Goal: Transaction & Acquisition: Obtain resource

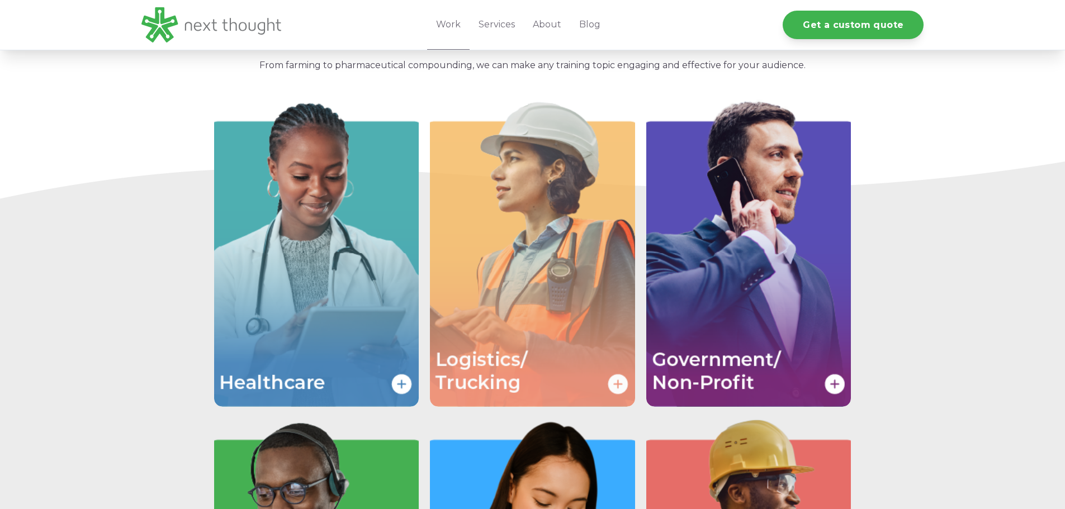
scroll to position [28, 0]
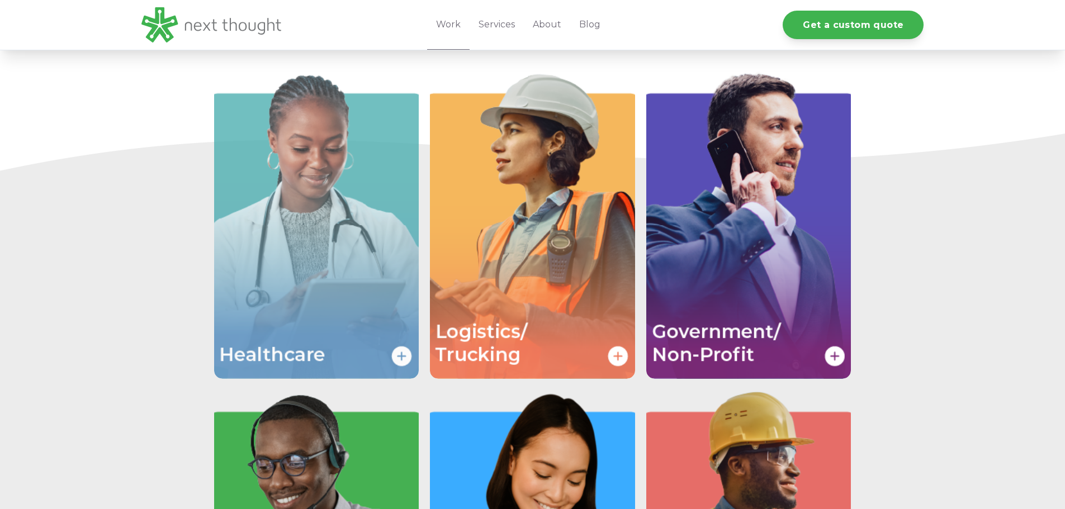
click at [254, 200] on img "Image grid with {{ image_count }} images." at bounding box center [316, 226] width 205 height 308
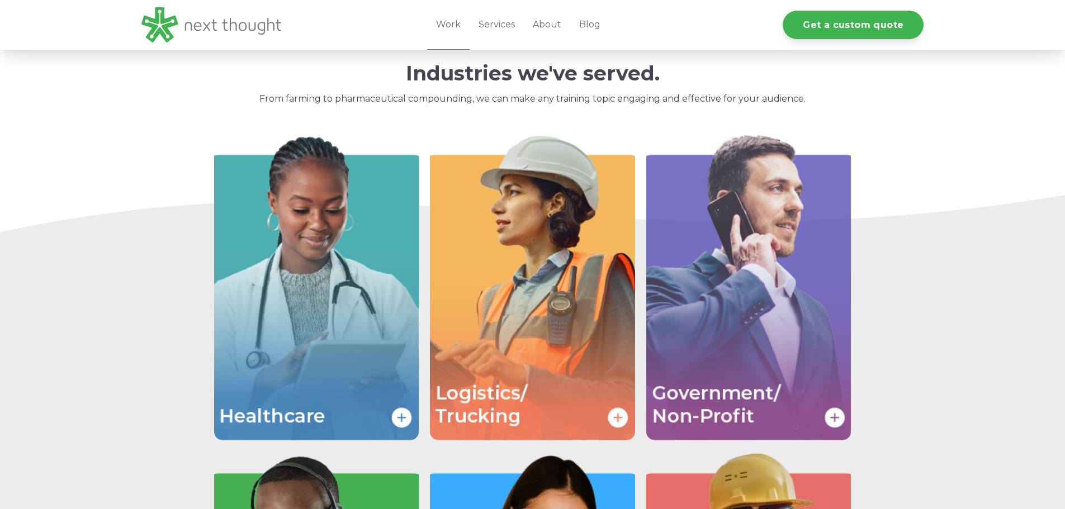
scroll to position [1760, 0]
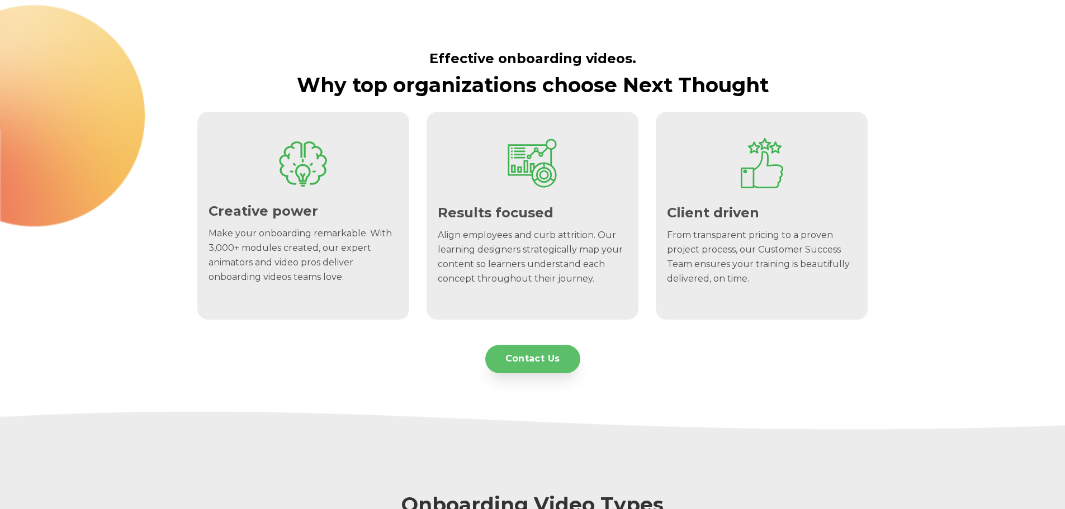
click at [540, 362] on link "Contact Us" at bounding box center [532, 359] width 95 height 29
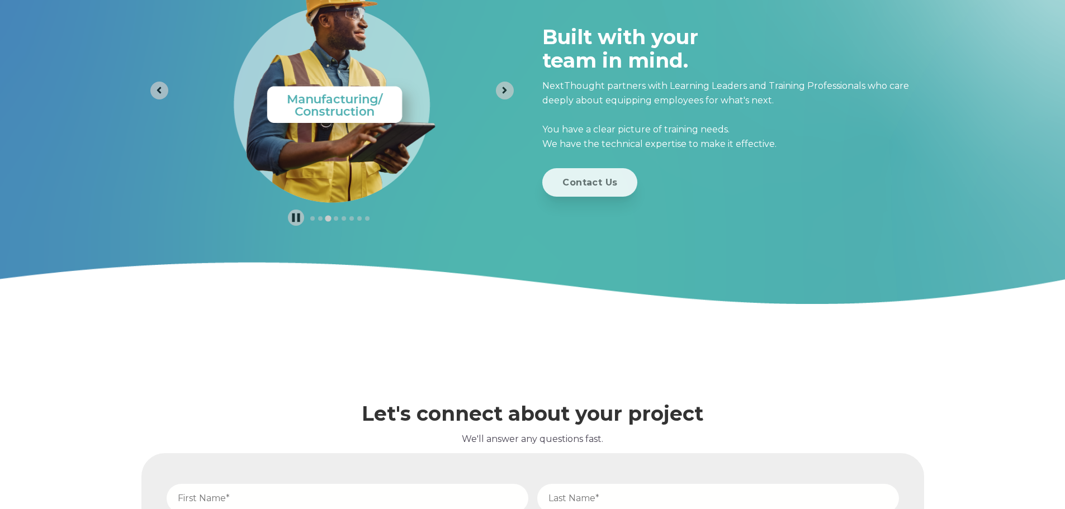
click at [573, 189] on link "Contact Us" at bounding box center [589, 182] width 95 height 29
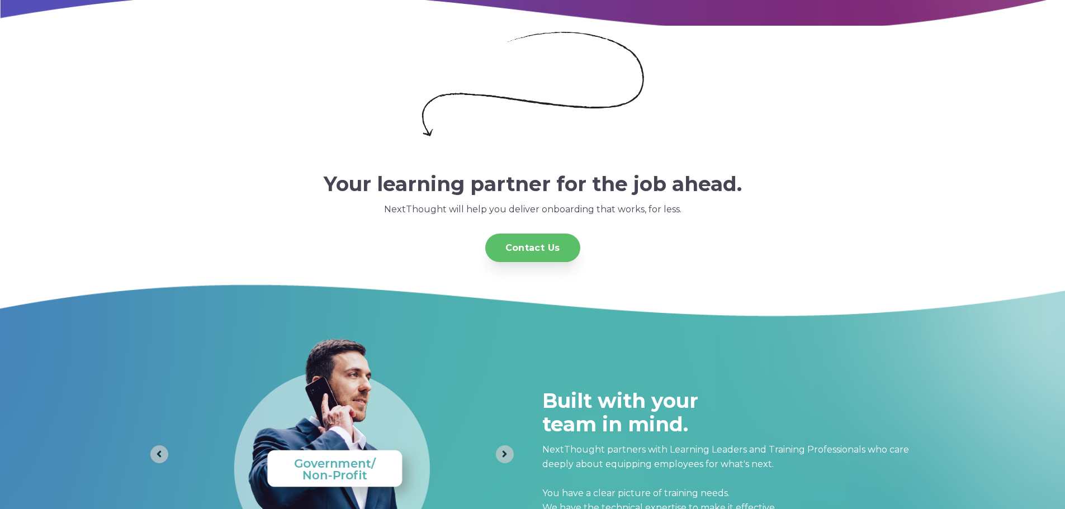
click at [530, 246] on link "Contact Us" at bounding box center [532, 248] width 95 height 29
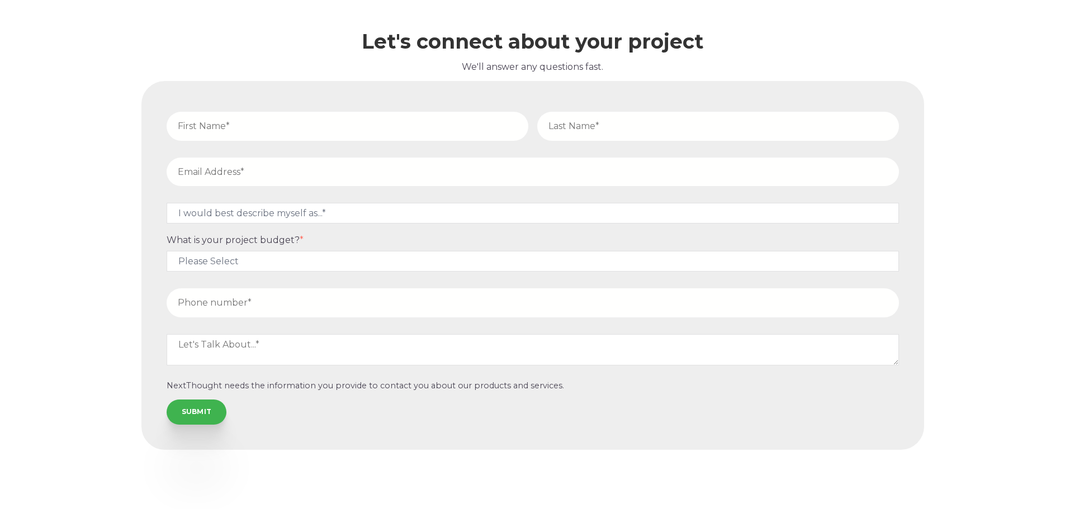
scroll to position [3505, 0]
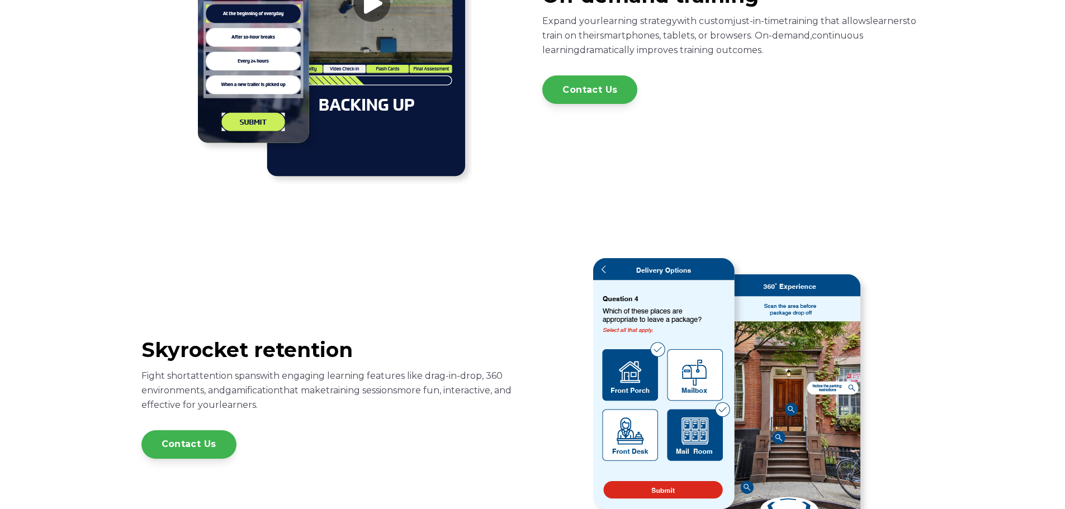
scroll to position [559, 0]
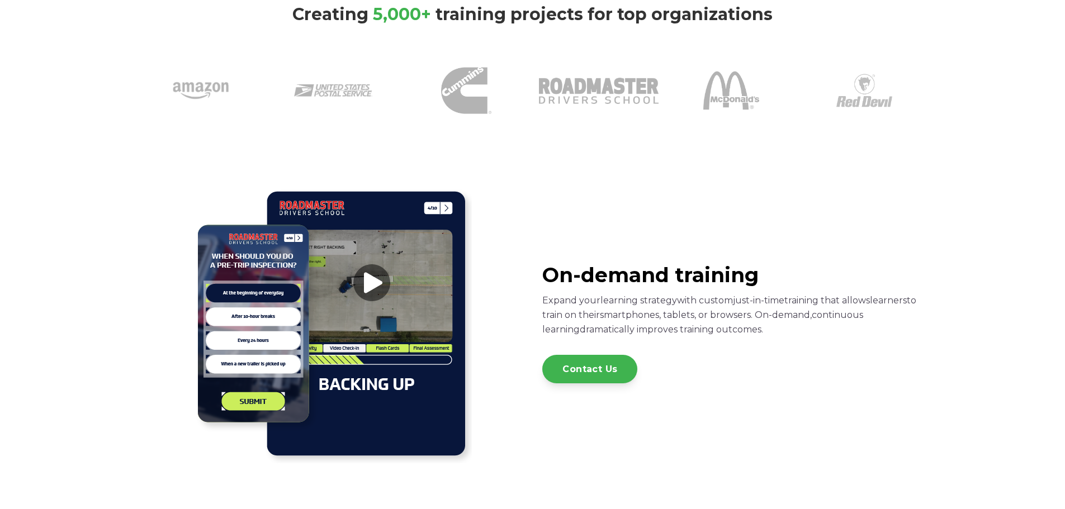
click at [369, 285] on img at bounding box center [332, 324] width 280 height 280
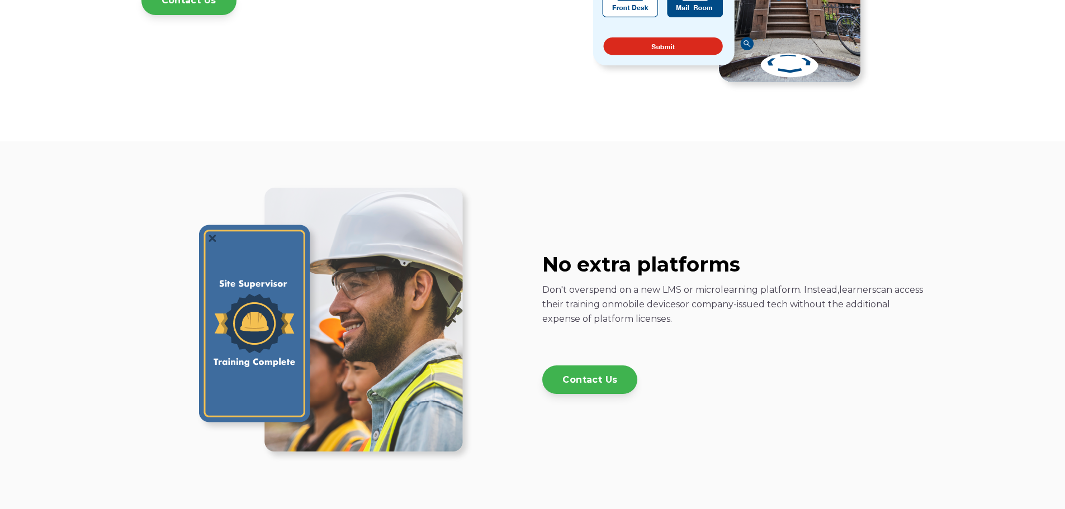
scroll to position [1286, 0]
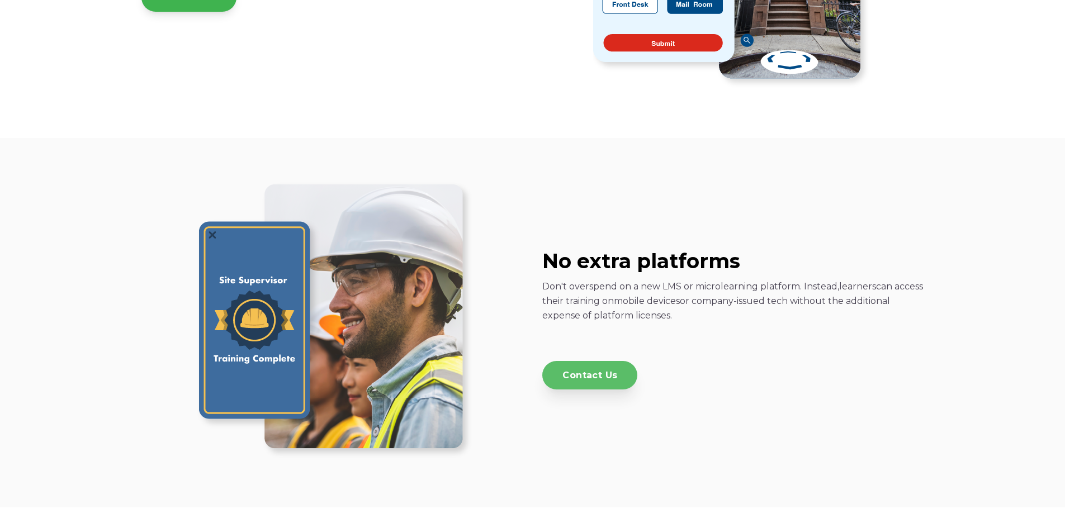
click at [596, 375] on link "Contact Us" at bounding box center [589, 375] width 95 height 29
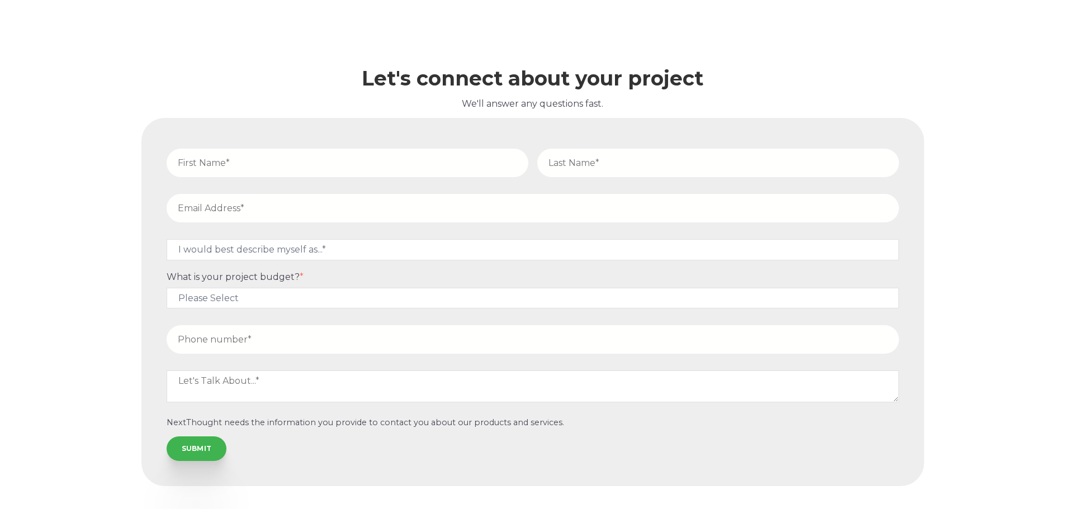
scroll to position [3888, 0]
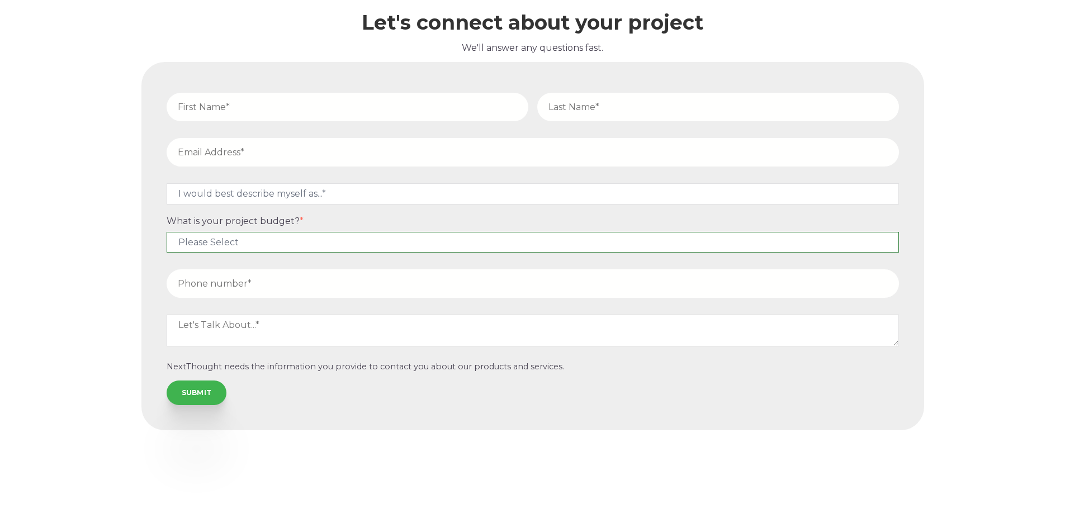
click at [343, 242] on select "Please Select $5,000 - $15,000 $15,000 - $25,000 $25,000 - $50,000 $50,000+" at bounding box center [533, 242] width 733 height 21
click at [60, 239] on div "Let's connect about your project We'll answer any questions fast. I would best …" at bounding box center [532, 211] width 1065 height 597
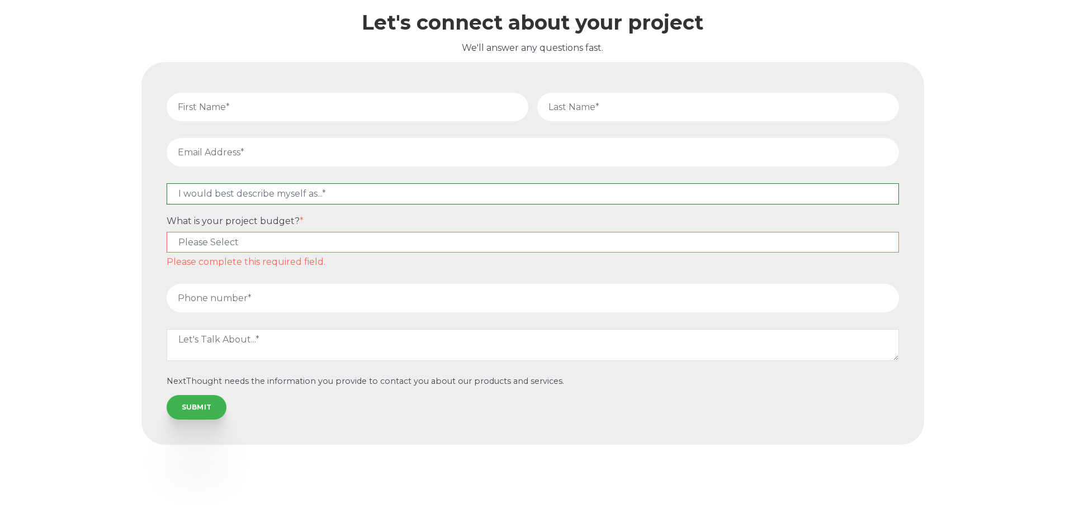
click at [338, 196] on select "I would best describe myself as...* Other I am an executive or owner of a compa…" at bounding box center [533, 193] width 733 height 21
click at [60, 244] on div "Let's connect about your project We'll answer any questions fast. I would best …" at bounding box center [532, 218] width 1065 height 611
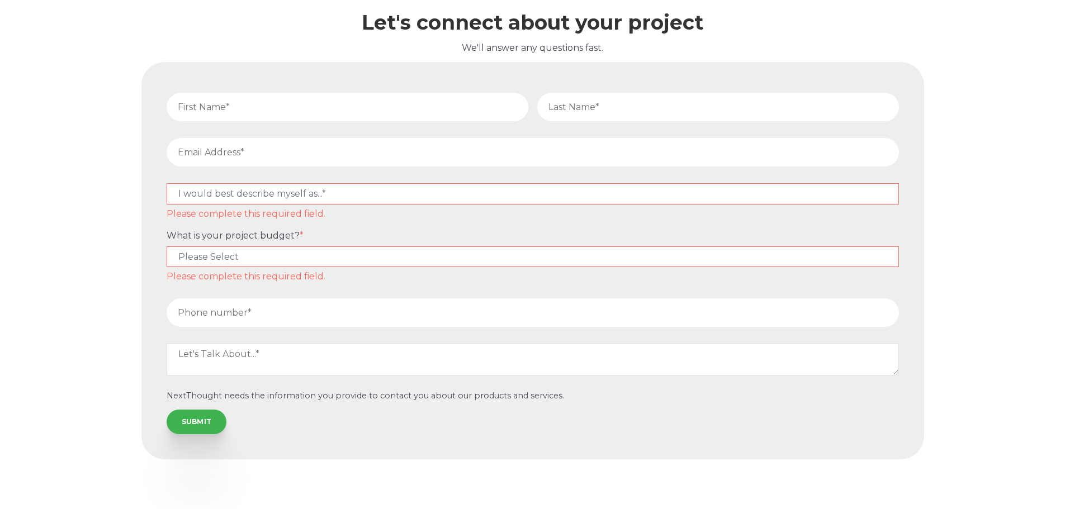
click at [259, 257] on select "Please Select $5,000 - $15,000 $15,000 - $25,000 $25,000 - $50,000 $50,000+" at bounding box center [533, 257] width 733 height 21
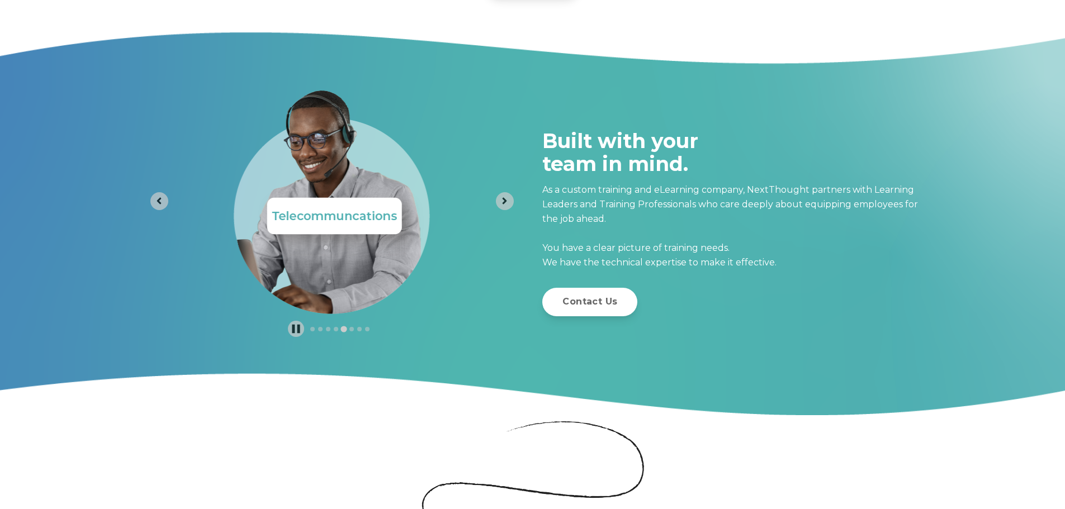
scroll to position [3078, 0]
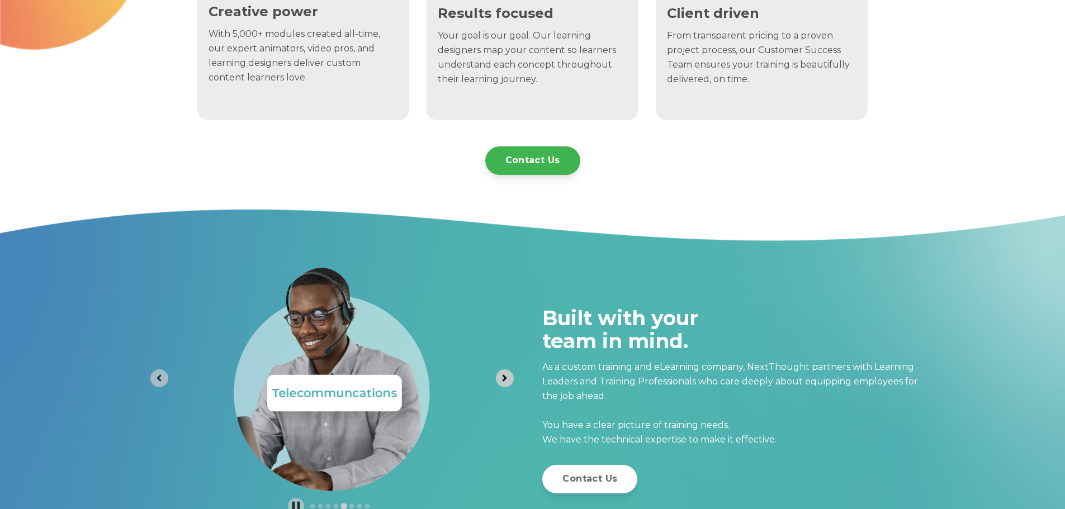
click at [501, 383] on icon "Next slide" at bounding box center [504, 378] width 11 height 11
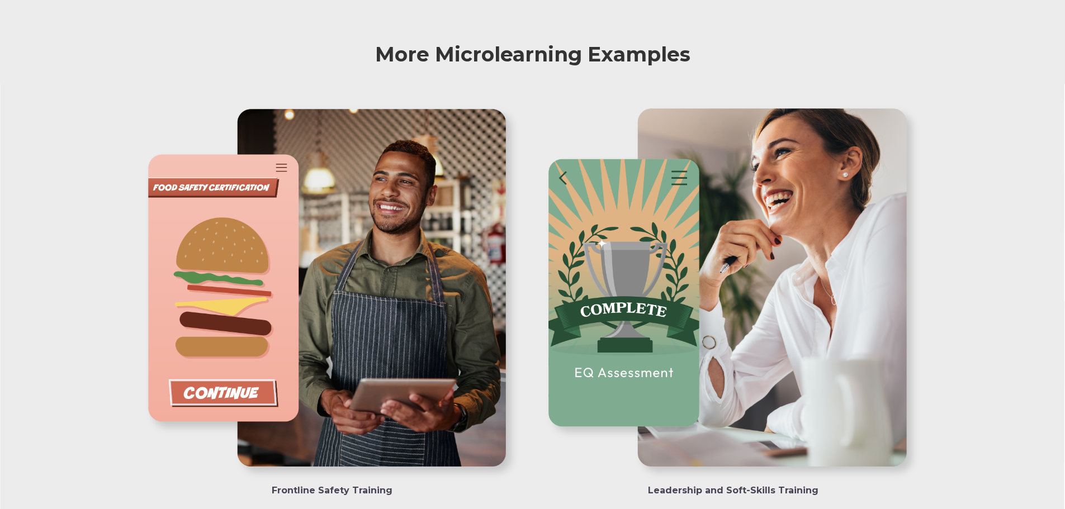
scroll to position [2351, 0]
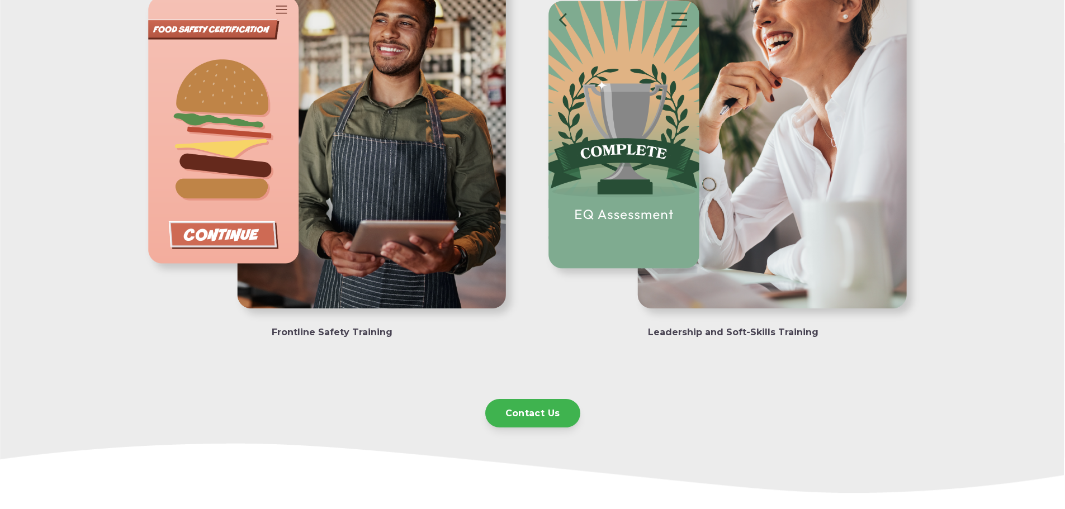
click at [237, 240] on img at bounding box center [331, 135] width 381 height 381
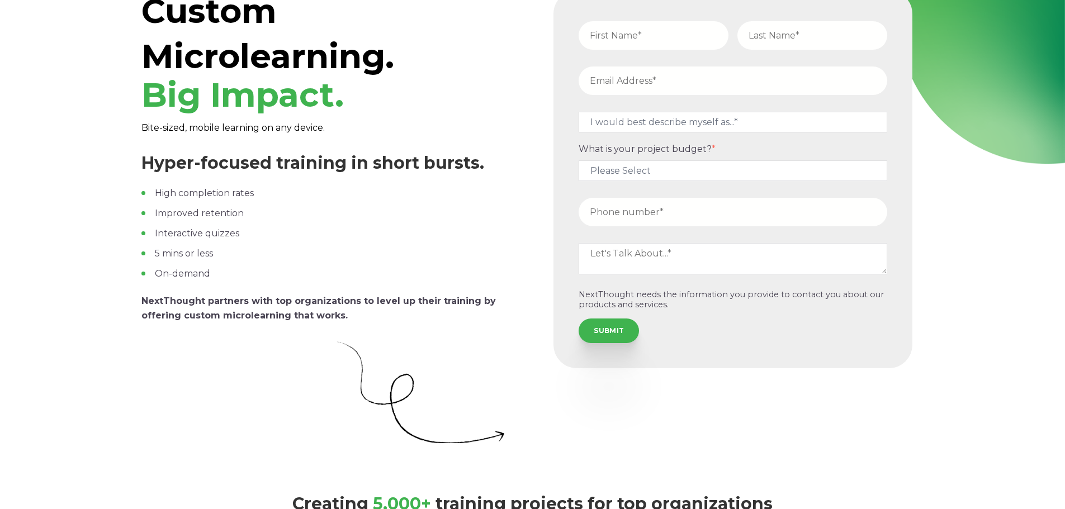
scroll to position [0, 0]
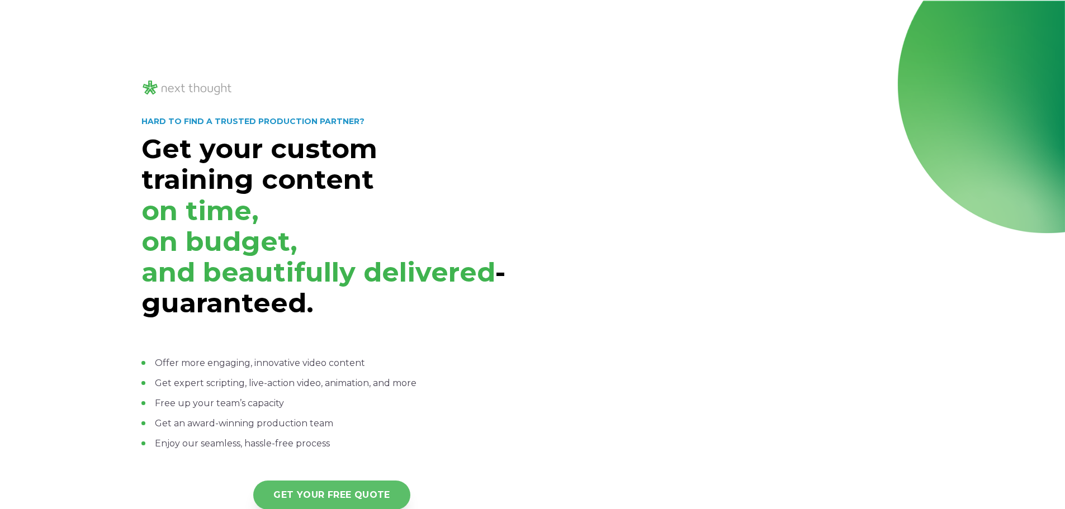
click at [345, 493] on link "GET YOUR FREE QUOTE" at bounding box center [331, 495] width 157 height 29
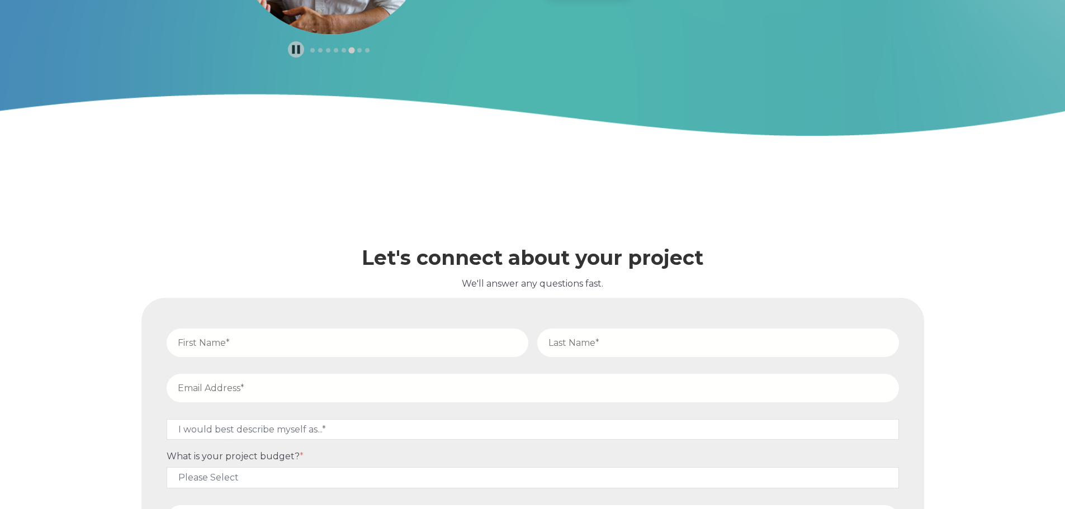
scroll to position [2811, 0]
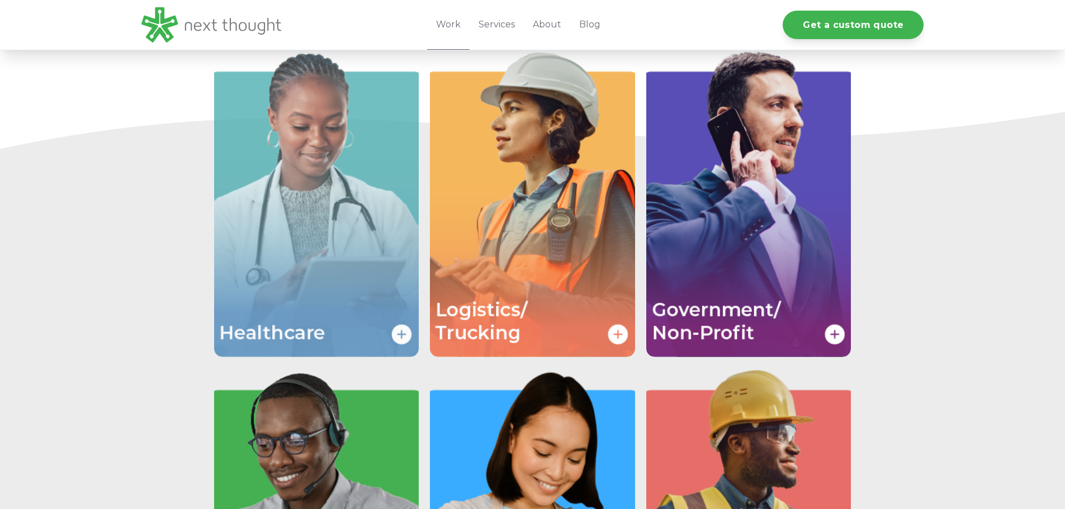
click at [361, 220] on img "Image grid with {{ image_count }} images." at bounding box center [316, 204] width 205 height 308
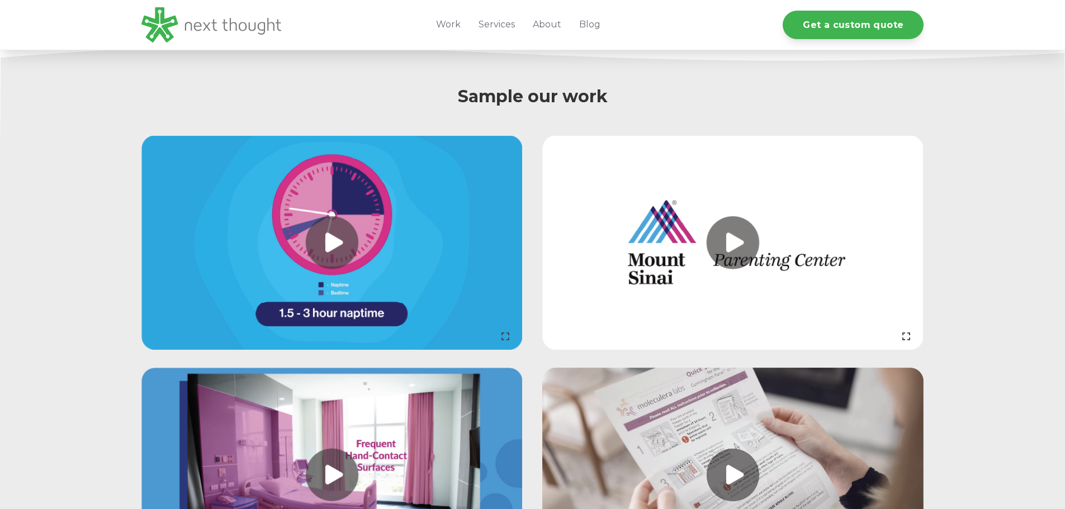
click at [331, 246] on link at bounding box center [331, 243] width 381 height 215
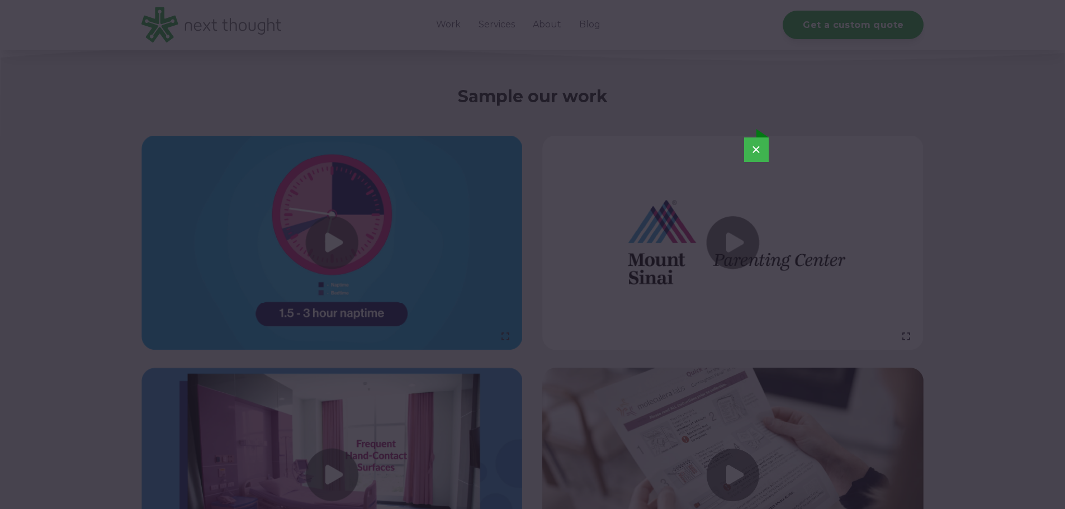
drag, startPoint x: 757, startPoint y: 151, endPoint x: 839, endPoint y: 112, distance: 91.3
click at [757, 150] on button "×" at bounding box center [756, 150] width 25 height 25
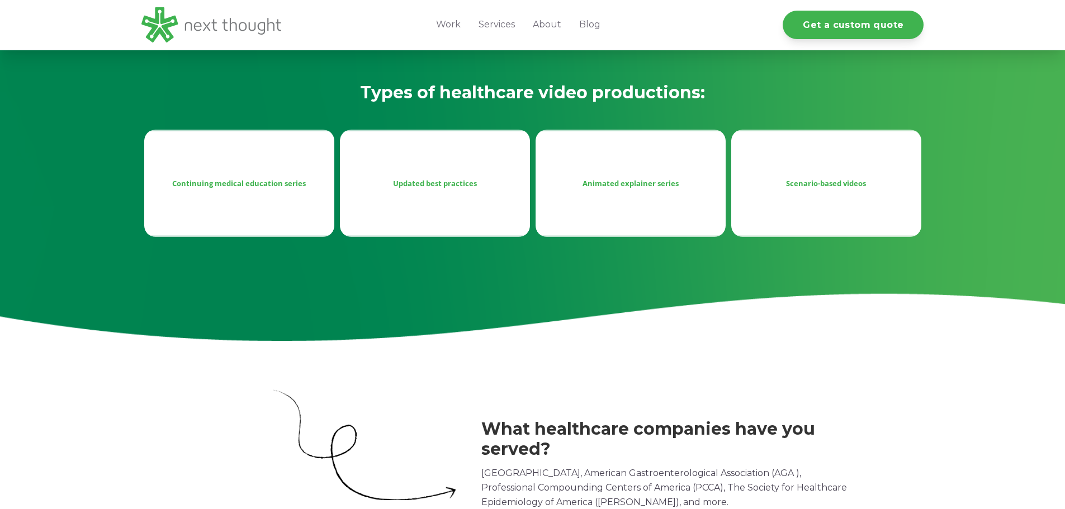
scroll to position [391, 0]
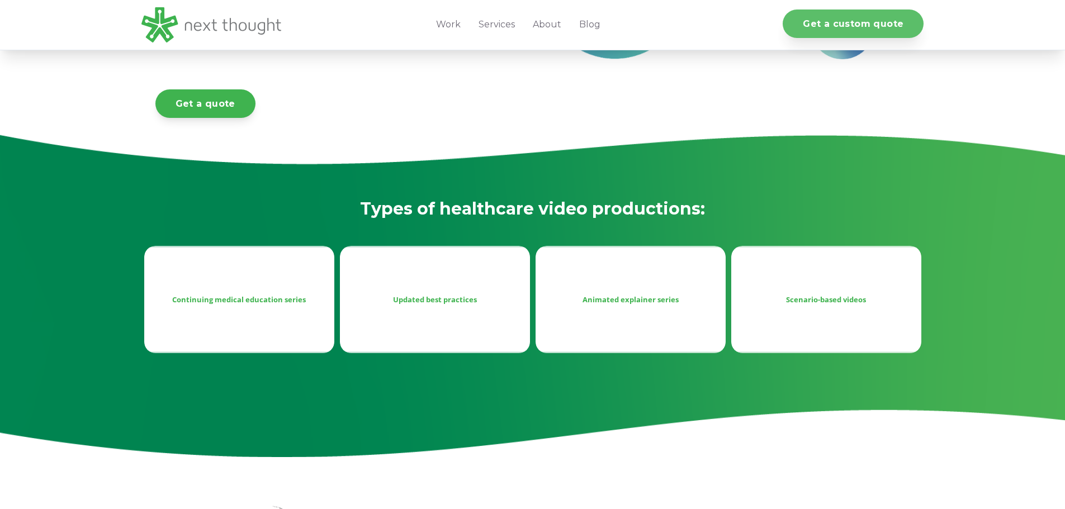
click at [830, 20] on link "Get a custom quote" at bounding box center [853, 24] width 141 height 29
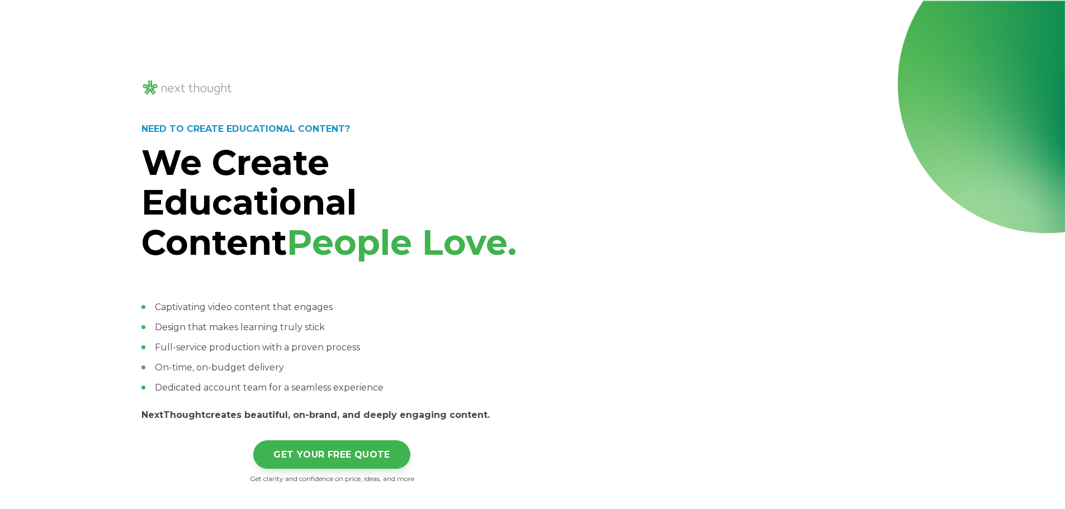
scroll to position [56, 0]
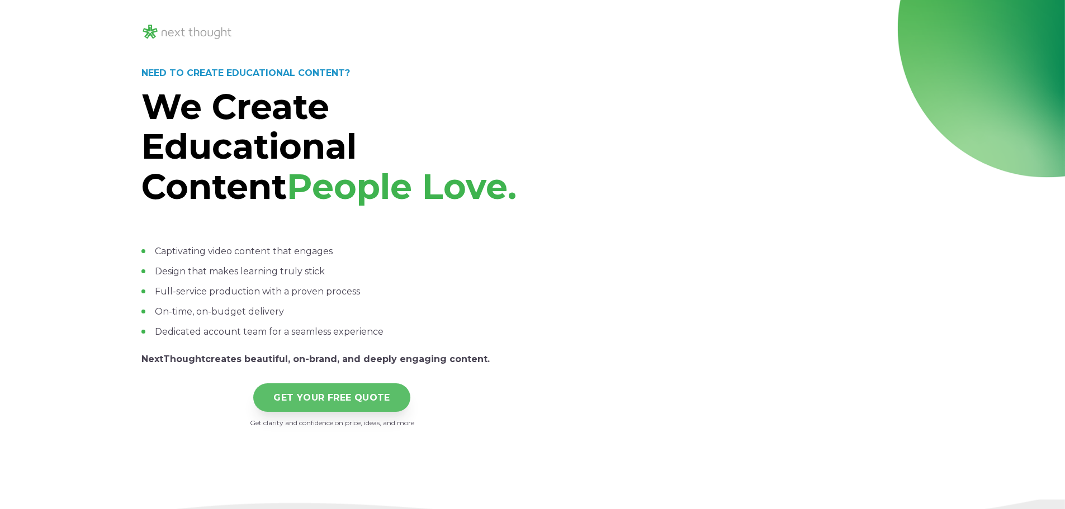
click at [296, 399] on link "GET YOUR FREE QUOTE" at bounding box center [331, 398] width 157 height 29
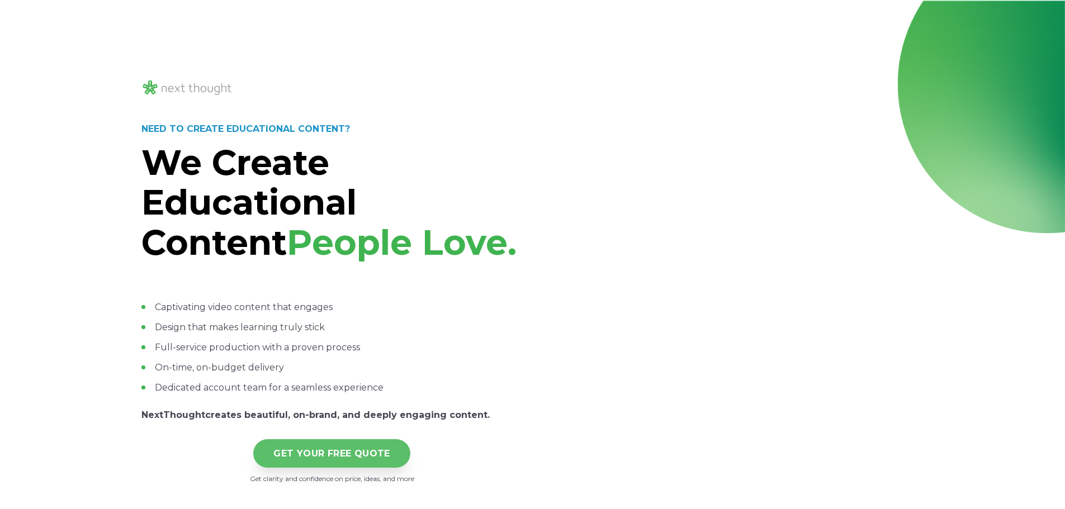
click at [329, 460] on link "GET YOUR FREE QUOTE" at bounding box center [331, 454] width 157 height 29
click at [314, 455] on link "GET YOUR FREE QUOTE" at bounding box center [331, 454] width 157 height 29
click at [366, 450] on link "GET YOUR FREE QUOTE" at bounding box center [331, 454] width 157 height 29
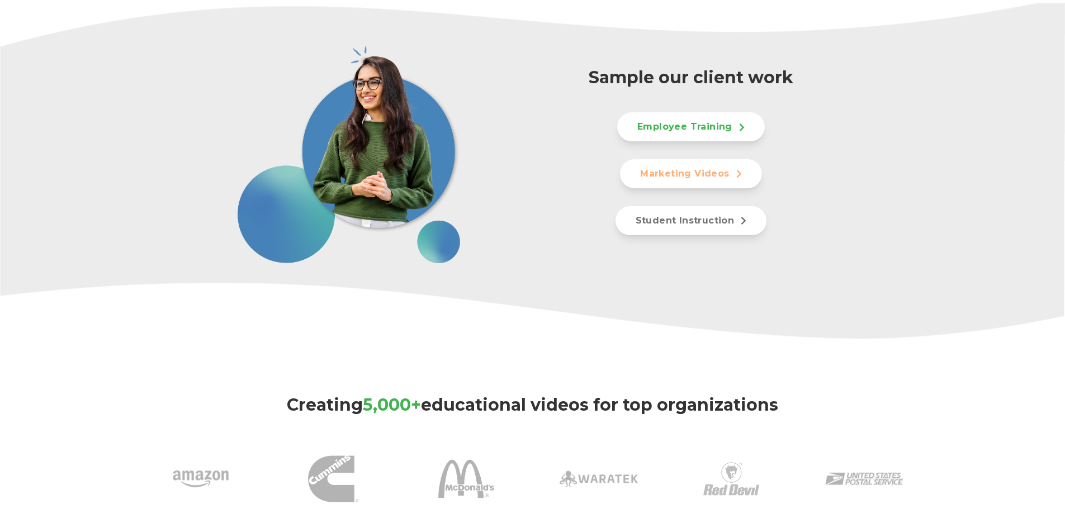
scroll to position [615, 0]
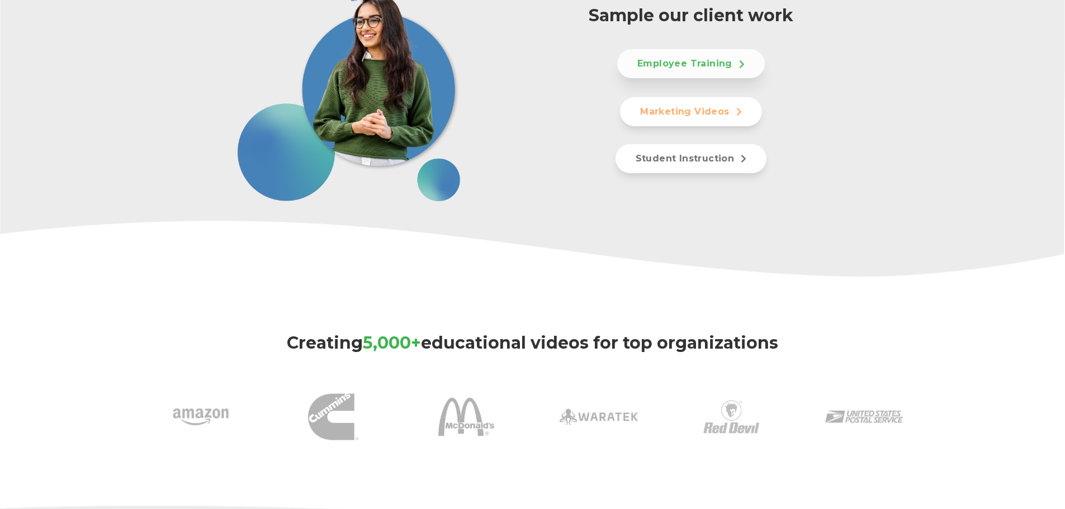
click at [681, 62] on link "Employee Training" at bounding box center [691, 63] width 148 height 29
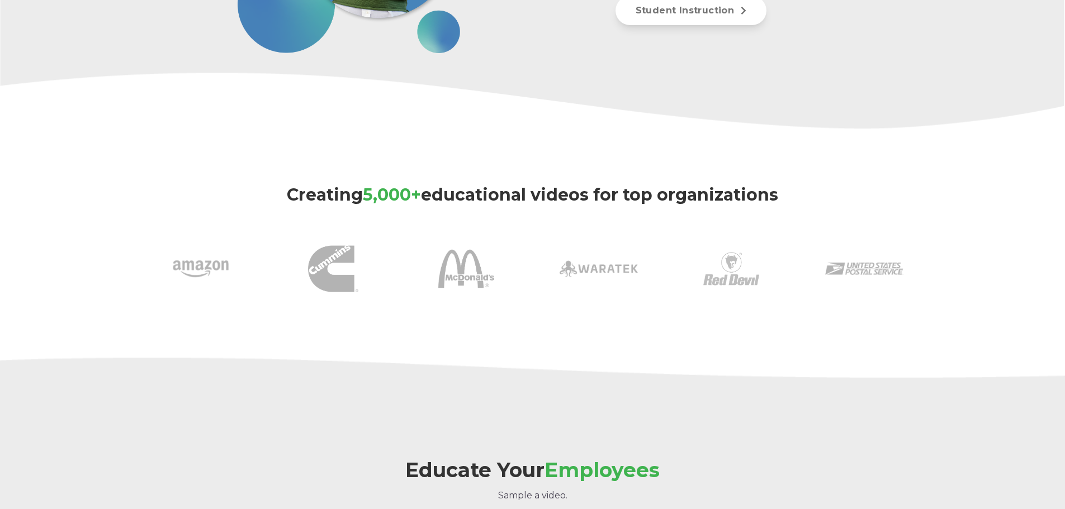
scroll to position [484, 0]
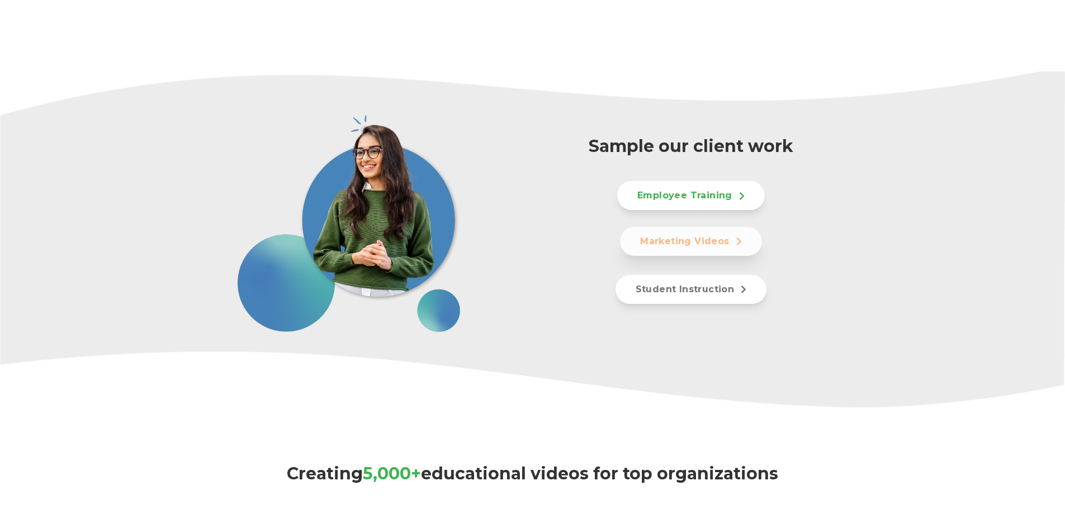
click at [688, 233] on link "Marketing Videos" at bounding box center [690, 241] width 141 height 29
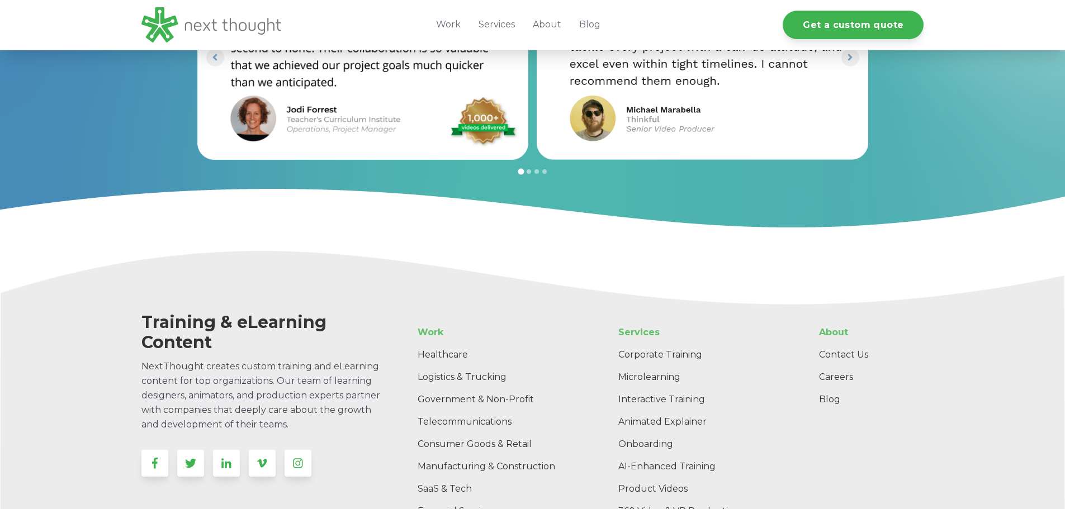
scroll to position [887, 0]
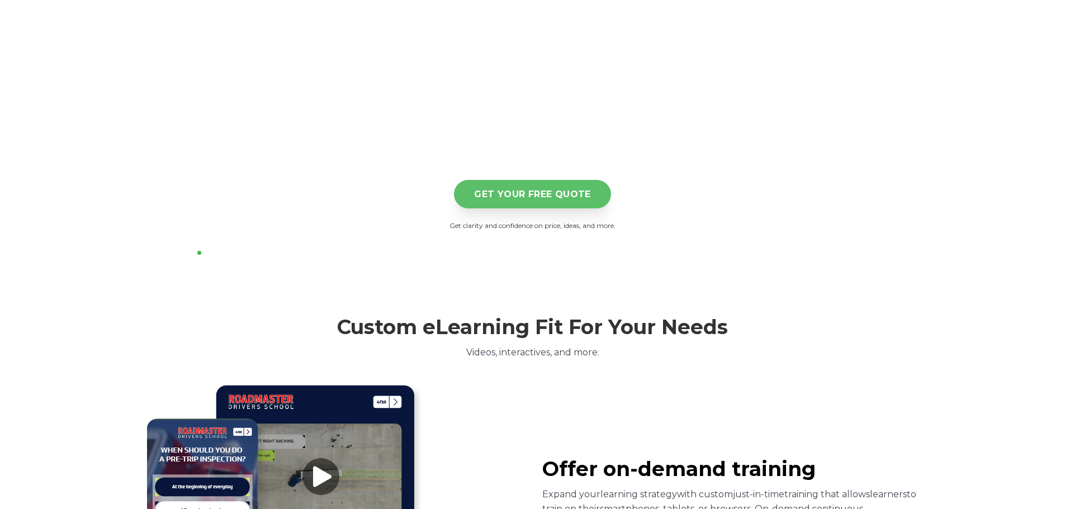
click at [546, 192] on link "GET YOUR FREE QUOTE" at bounding box center [532, 194] width 157 height 29
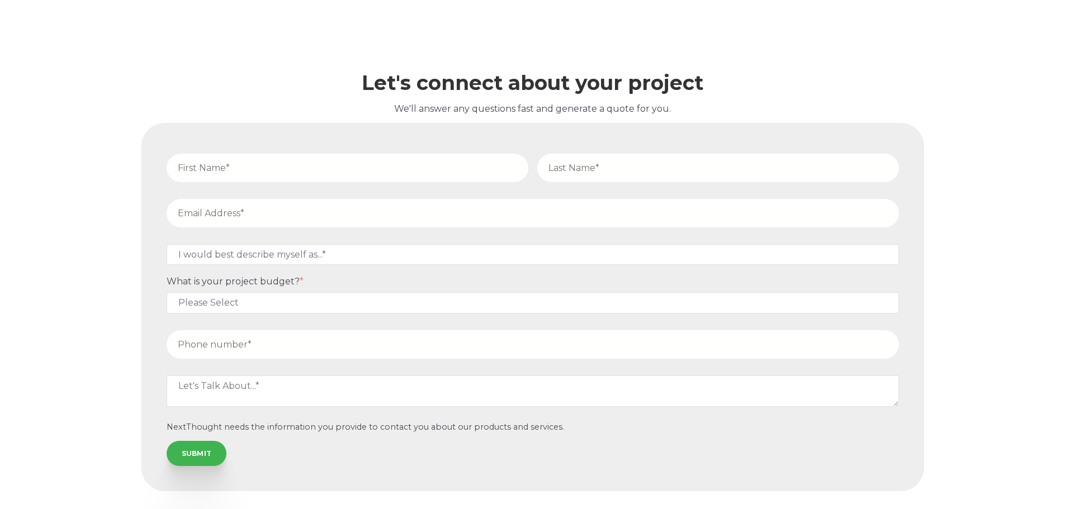
scroll to position [5618, 0]
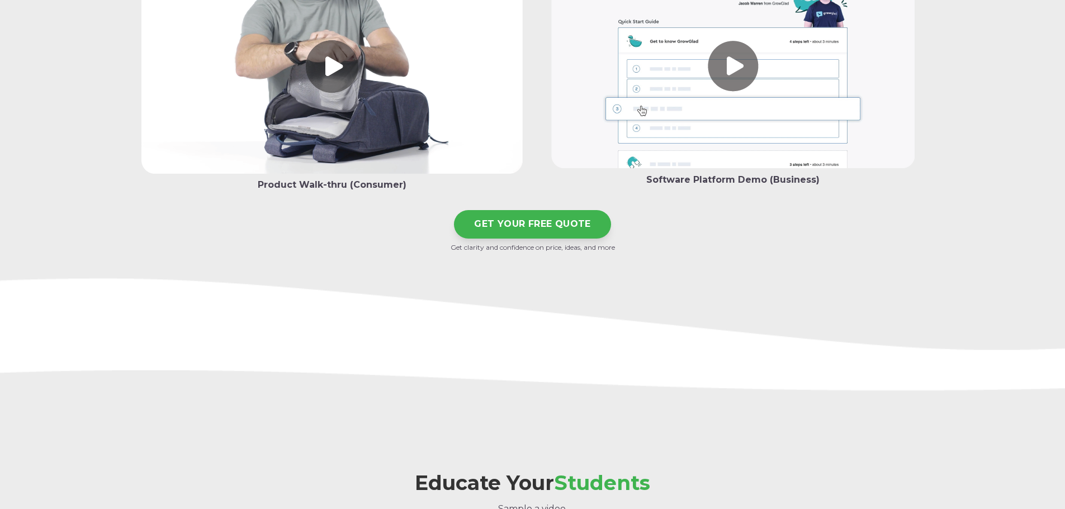
scroll to position [2904, 0]
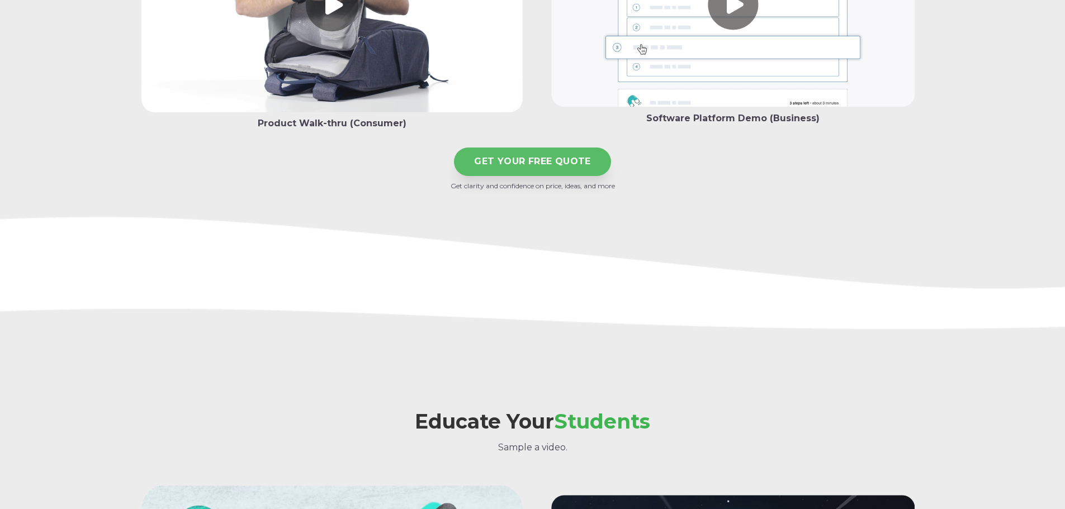
click at [510, 158] on link "GET YOUR FREE QUOTE" at bounding box center [532, 162] width 157 height 29
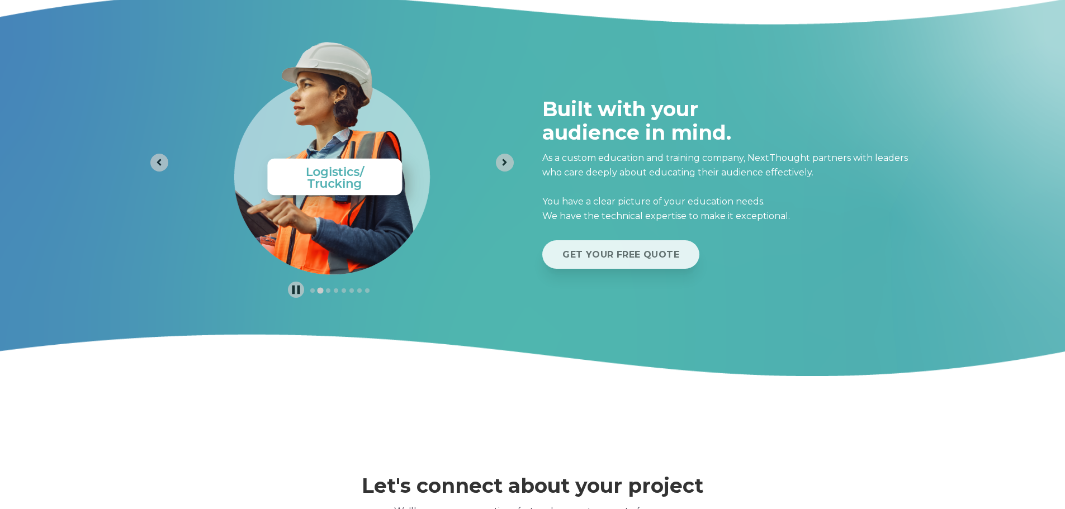
click at [602, 258] on link "GET YOUR FREE QUOTE" at bounding box center [620, 254] width 157 height 29
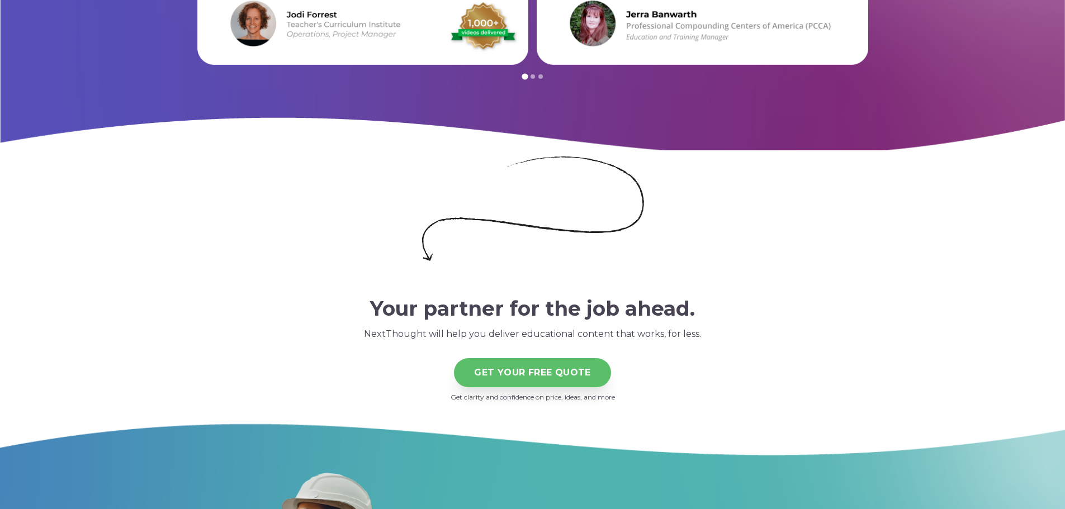
click at [518, 377] on link "GET YOUR FREE QUOTE" at bounding box center [532, 372] width 157 height 29
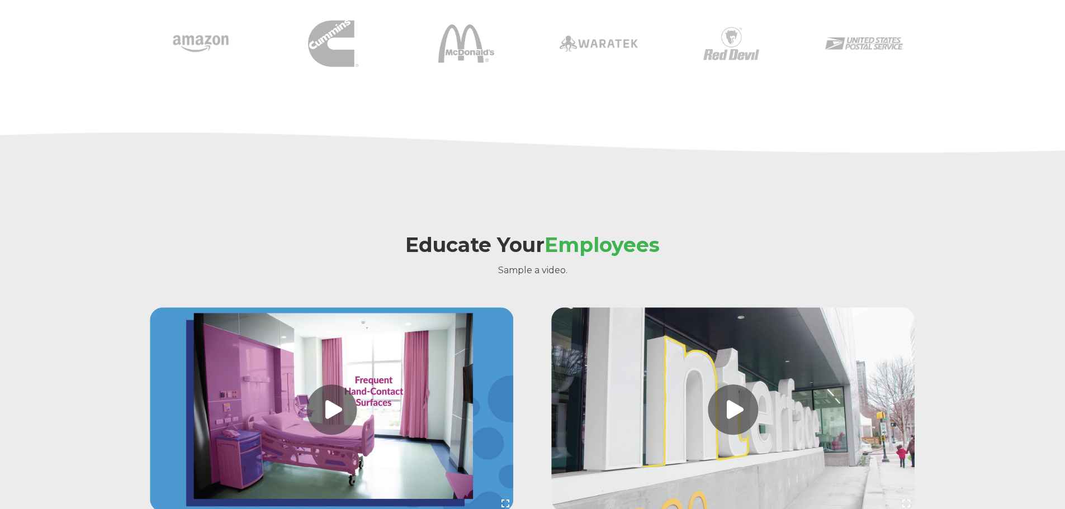
scroll to position [1212, 0]
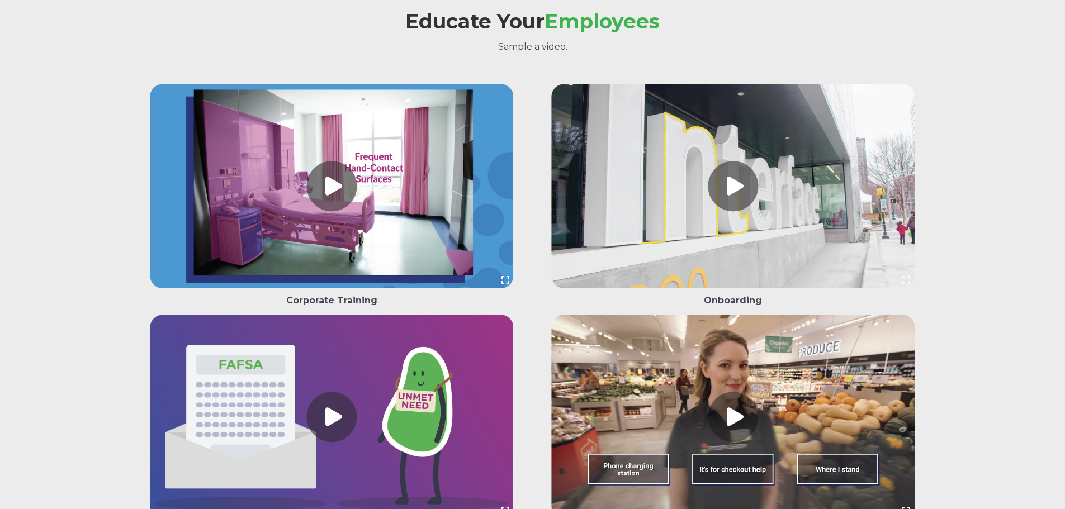
click at [732, 187] on link at bounding box center [732, 189] width 381 height 210
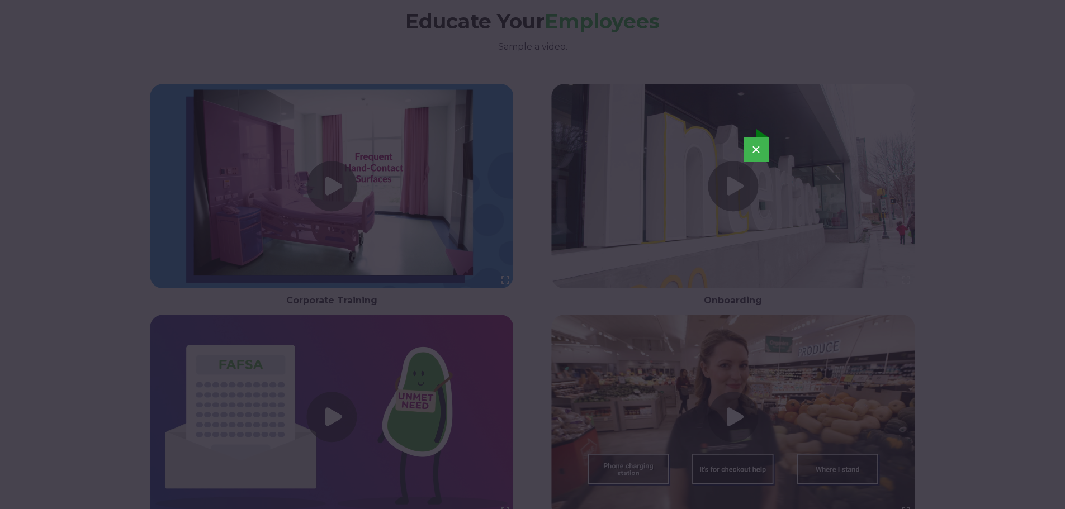
click at [754, 153] on button "×" at bounding box center [756, 150] width 25 height 25
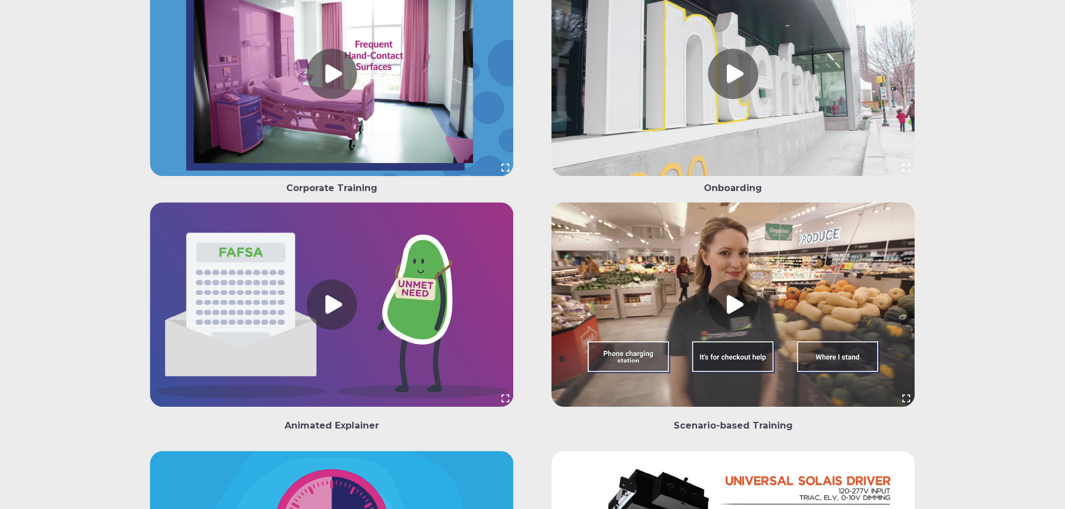
scroll to position [1492, 0]
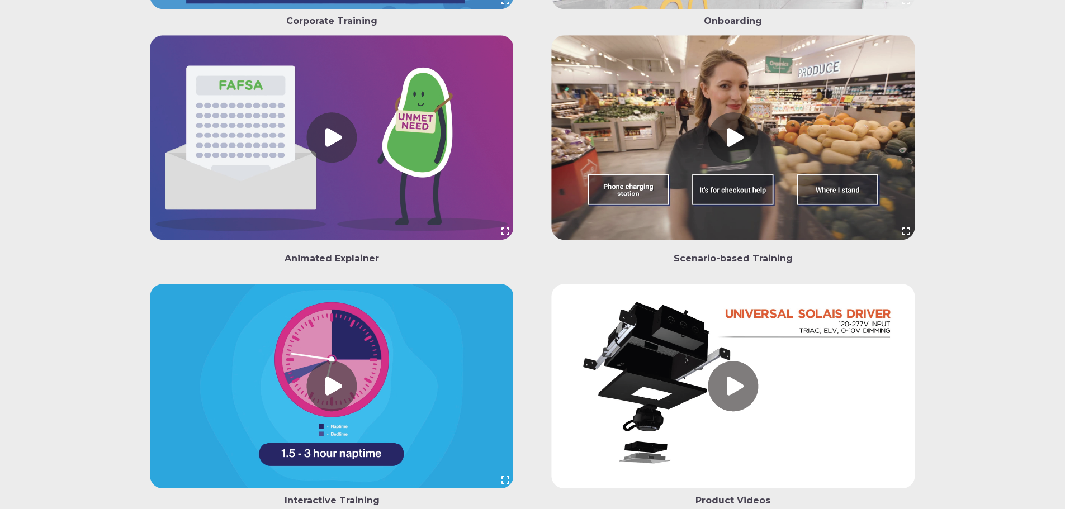
click at [341, 142] on link at bounding box center [331, 140] width 381 height 210
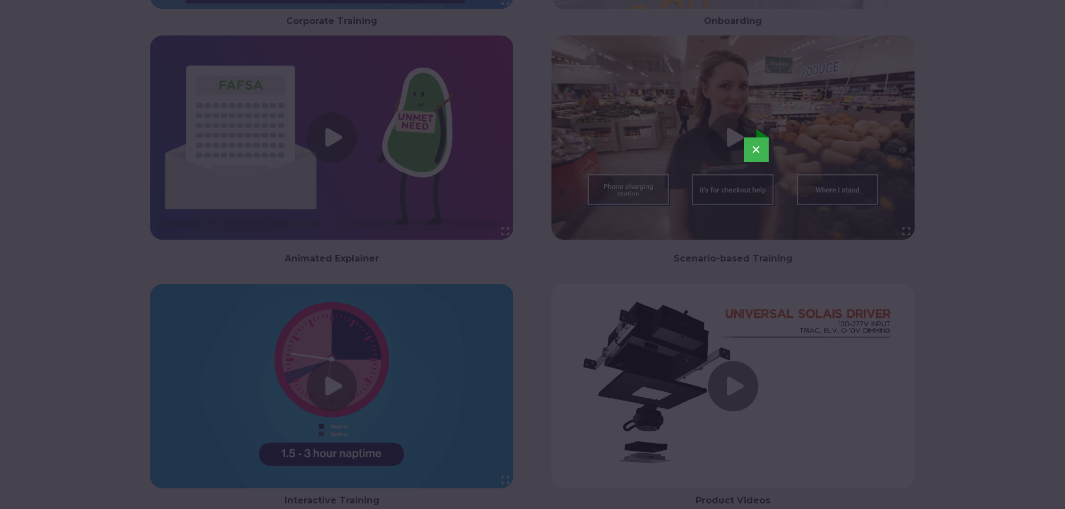
click at [763, 146] on button "×" at bounding box center [756, 150] width 25 height 25
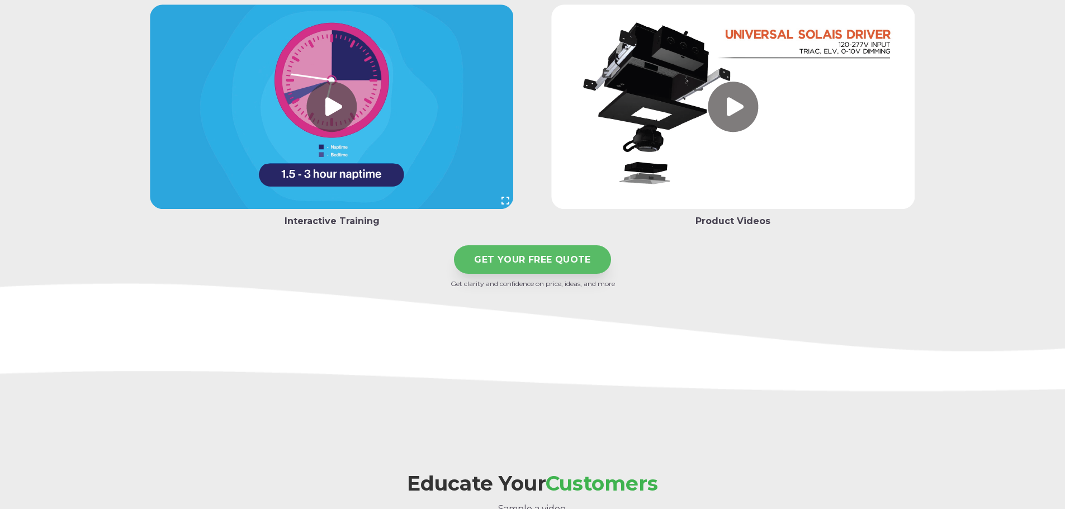
click at [530, 261] on link "GET YOUR FREE QUOTE" at bounding box center [532, 260] width 157 height 29
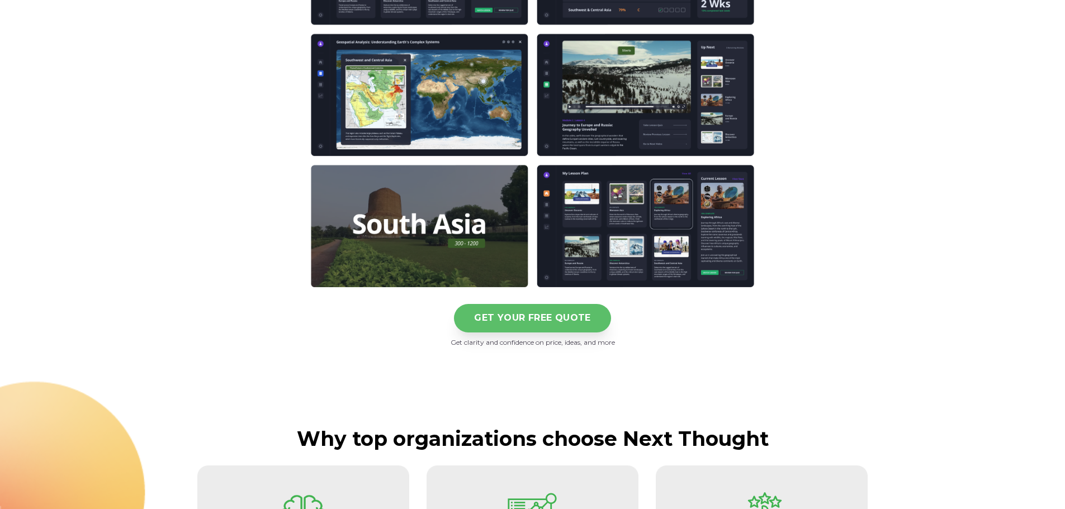
scroll to position [4455, 0]
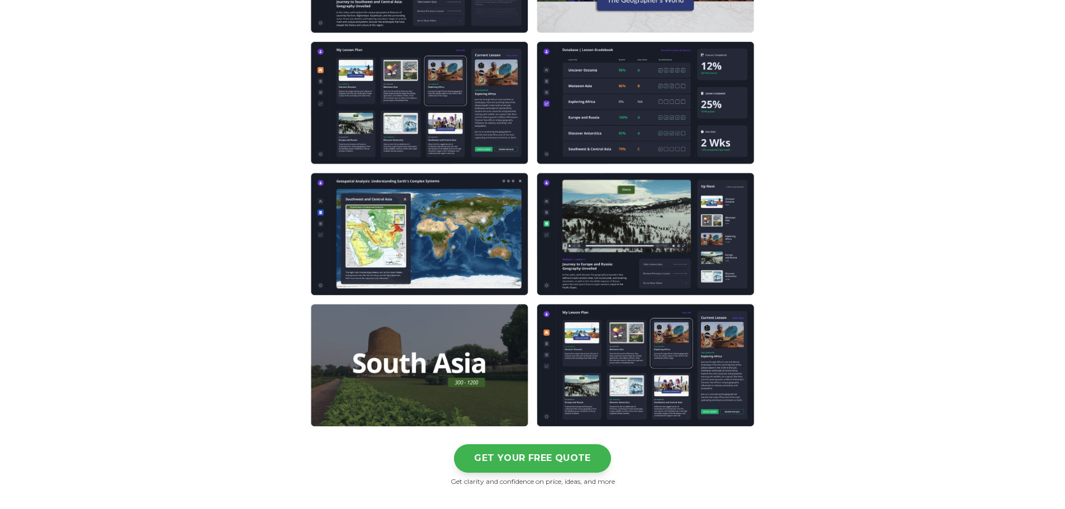
click at [434, 364] on img at bounding box center [532, 169] width 559 height 516
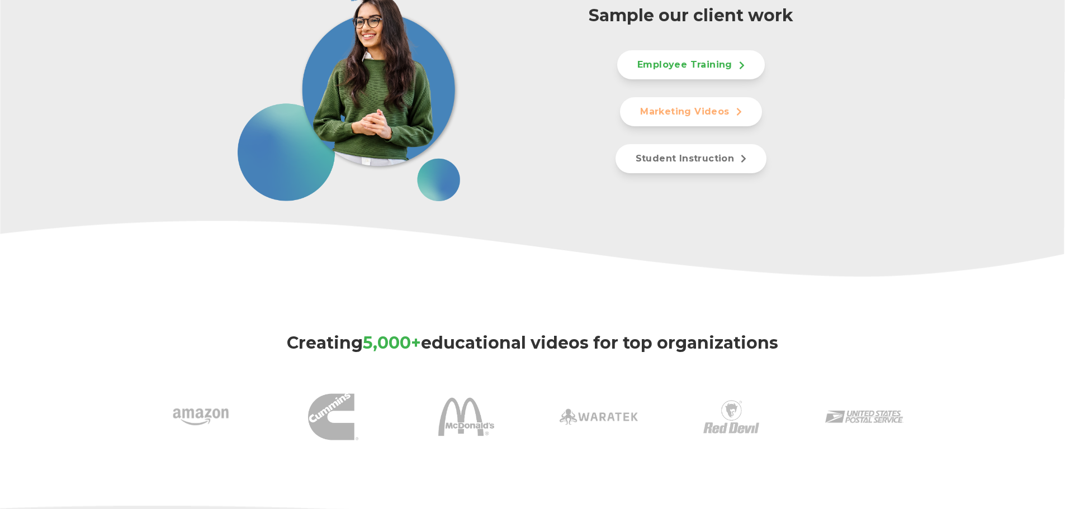
scroll to position [280, 0]
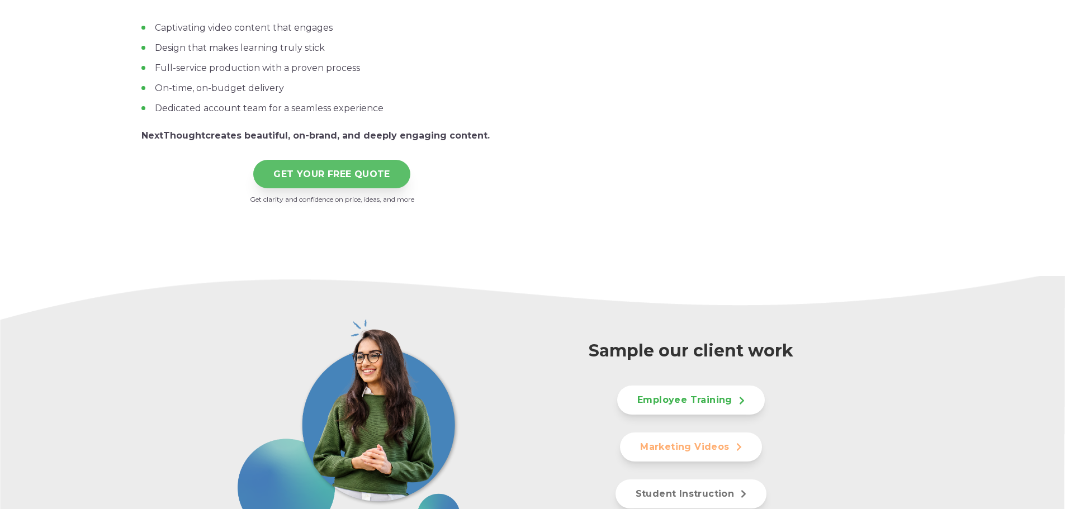
click at [352, 178] on link "GET YOUR FREE QUOTE" at bounding box center [331, 174] width 157 height 29
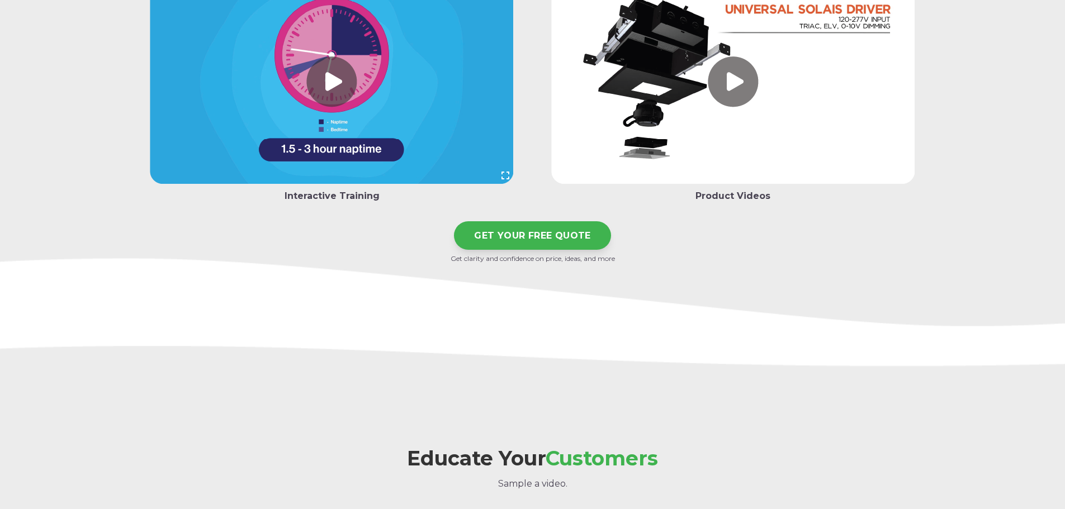
scroll to position [1901, 0]
